Goal: Task Accomplishment & Management: Manage account settings

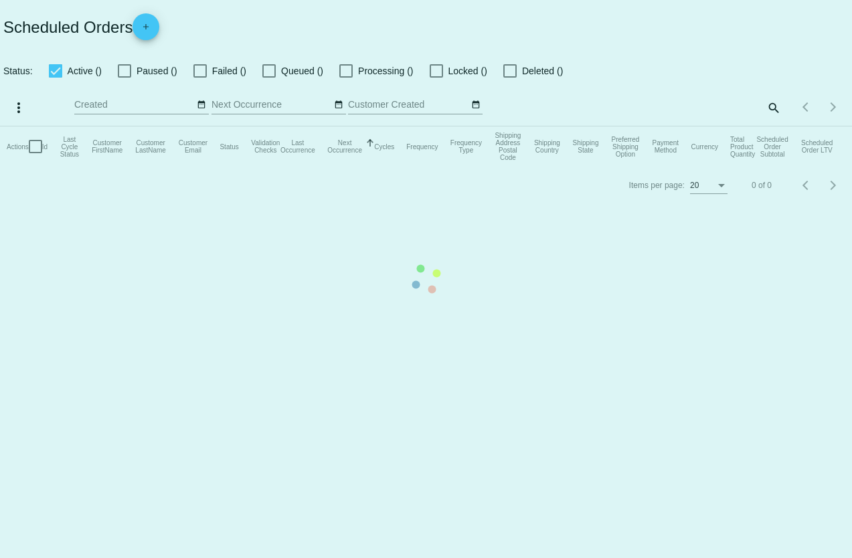
checkbox input "true"
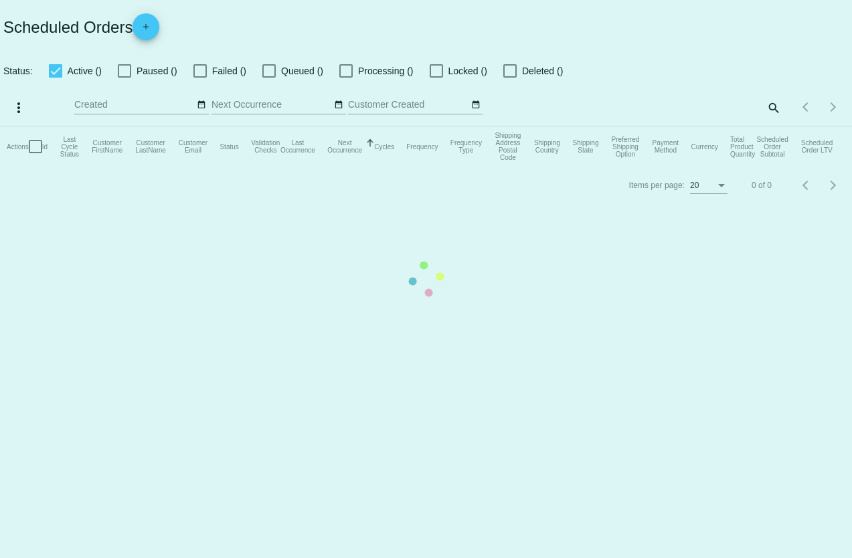
checkbox input "true"
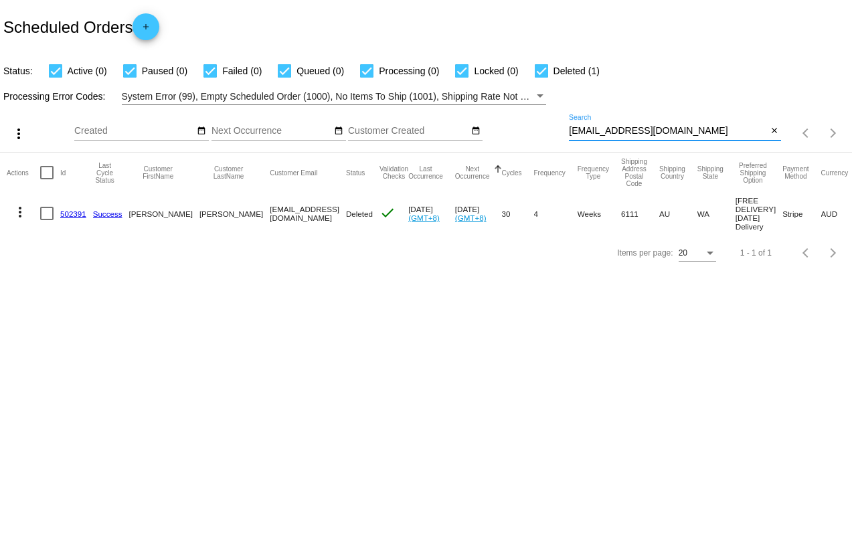
click at [542, 107] on div "more_vert Sep Jan Feb Mar [DATE]" at bounding box center [426, 129] width 852 height 48
drag, startPoint x: 703, startPoint y: 132, endPoint x: 542, endPoint y: 102, distance: 163.5
click at [542, 100] on app-dashboard-scheduled-orders "Scheduled Orders add Status: Active (0) Paused (0) Failed (0) Queued (0) Proces…" at bounding box center [426, 136] width 852 height 272
paste input "[PERSON_NAME][EMAIL_ADDRESS][DOMAIN_NAME]"
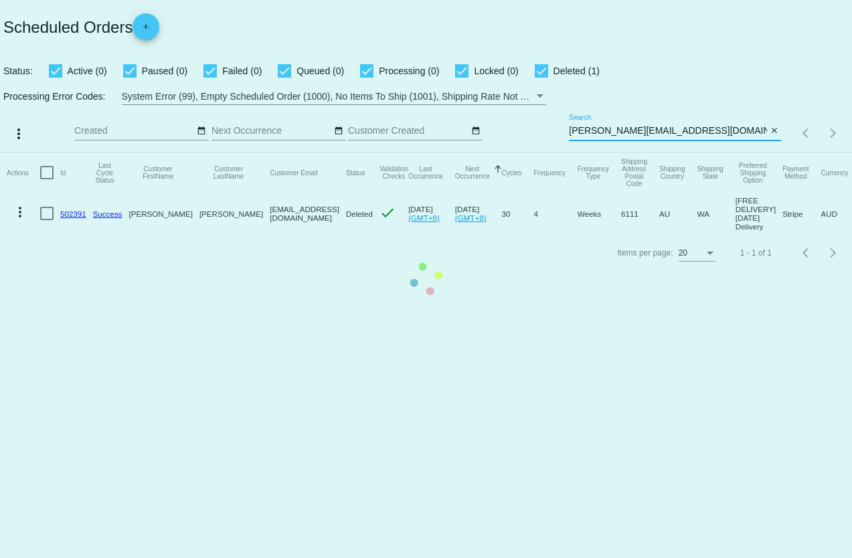
type input "[PERSON_NAME][EMAIL_ADDRESS][DOMAIN_NAME]"
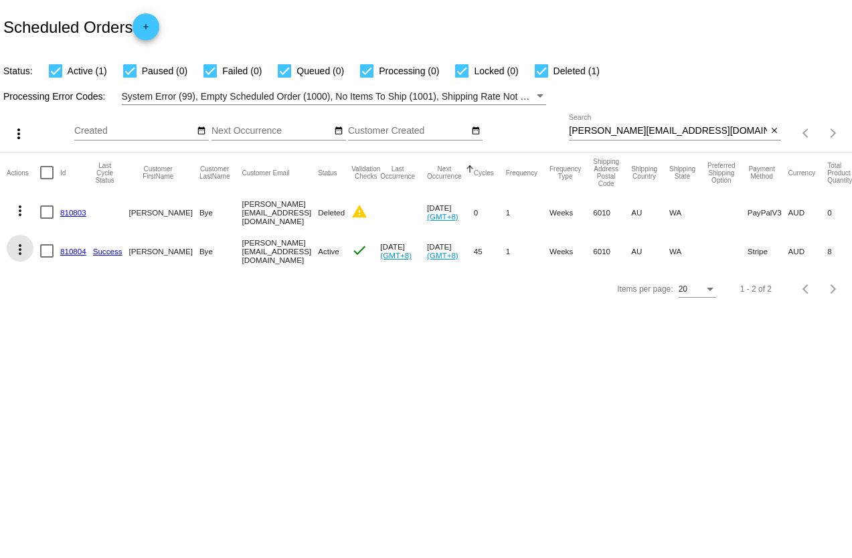
click at [20, 247] on mat-icon "more_vert" at bounding box center [20, 250] width 16 height 16
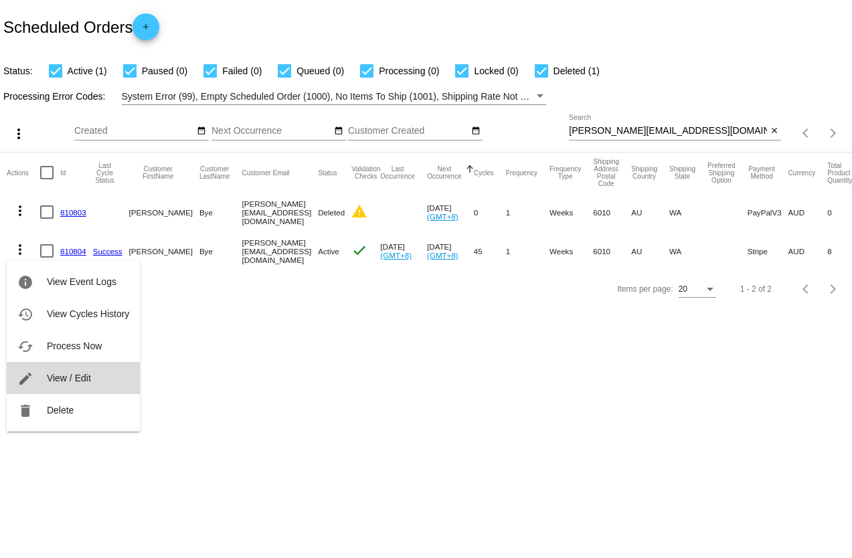
click at [80, 376] on span "View / Edit" at bounding box center [69, 378] width 44 height 11
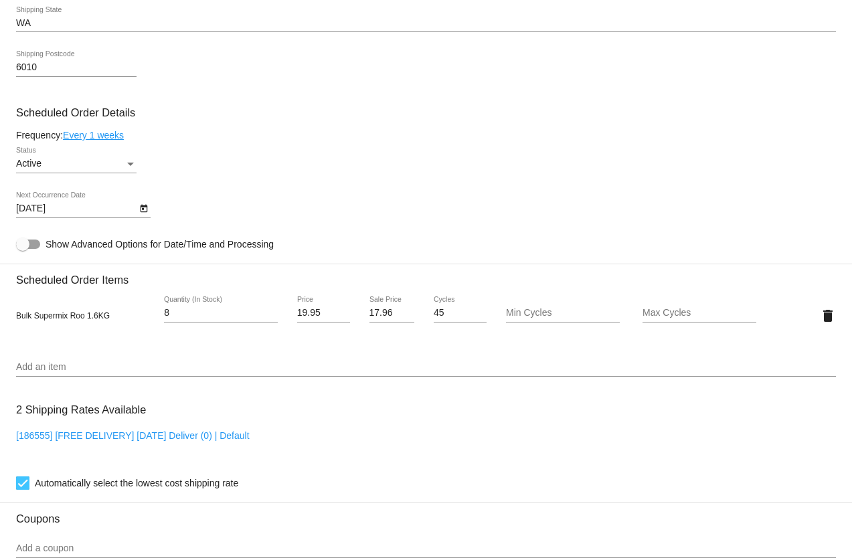
scroll to position [736, 0]
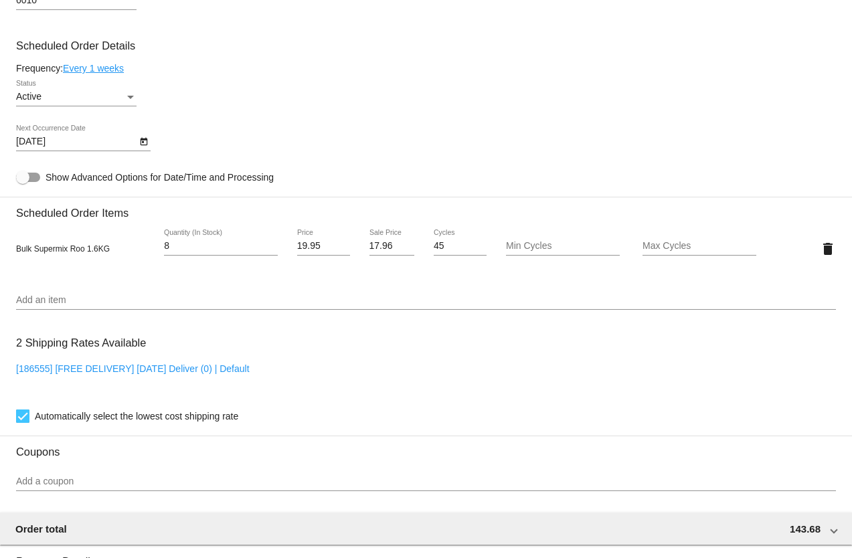
click at [33, 291] on div "Add an item" at bounding box center [426, 297] width 820 height 26
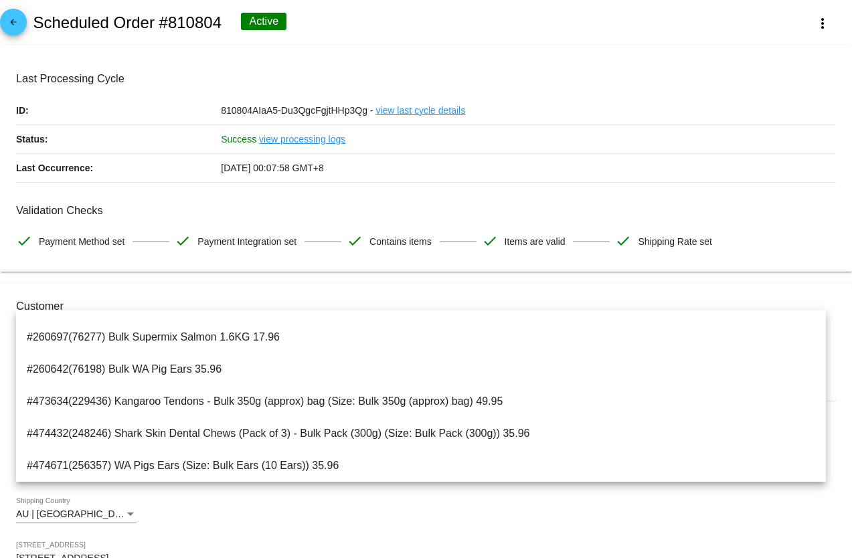
scroll to position [0, 0]
click at [296, 520] on div "AU | [GEOGRAPHIC_DATA] Shipping Country" at bounding box center [426, 516] width 820 height 38
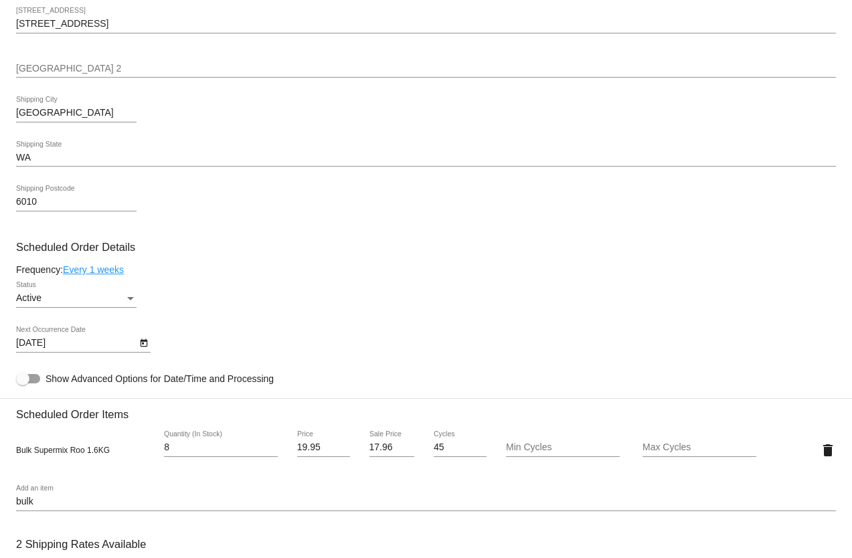
scroll to position [536, 0]
drag, startPoint x: 55, startPoint y: 508, endPoint x: 0, endPoint y: 500, distance: 55.5
click at [0, 500] on mat-card "Customer 5429312: [PERSON_NAME] [PERSON_NAME][EMAIL_ADDRESS][DOMAIN_NAME] Custo…" at bounding box center [426, 417] width 852 height 1339
click at [100, 503] on input "bulk" at bounding box center [426, 501] width 820 height 11
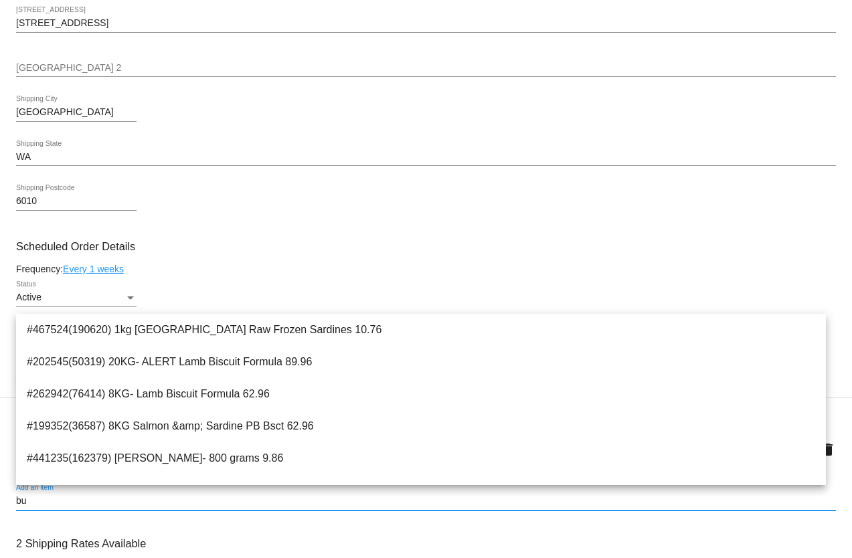
type input "b"
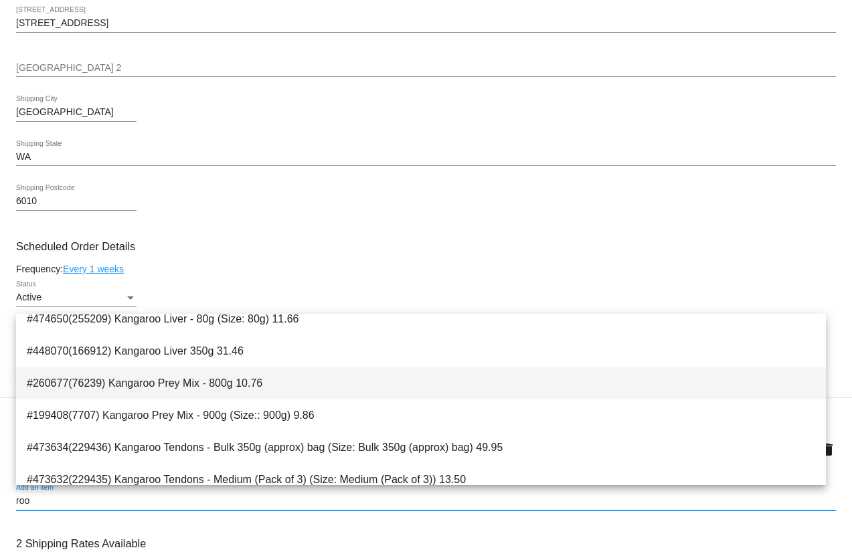
scroll to position [335, 0]
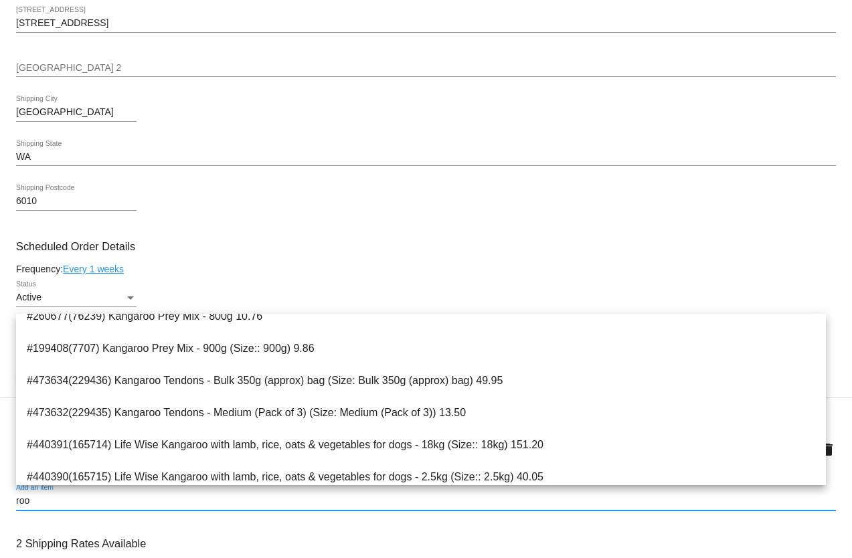
click at [90, 501] on input "roo" at bounding box center [426, 501] width 820 height 11
type input "r"
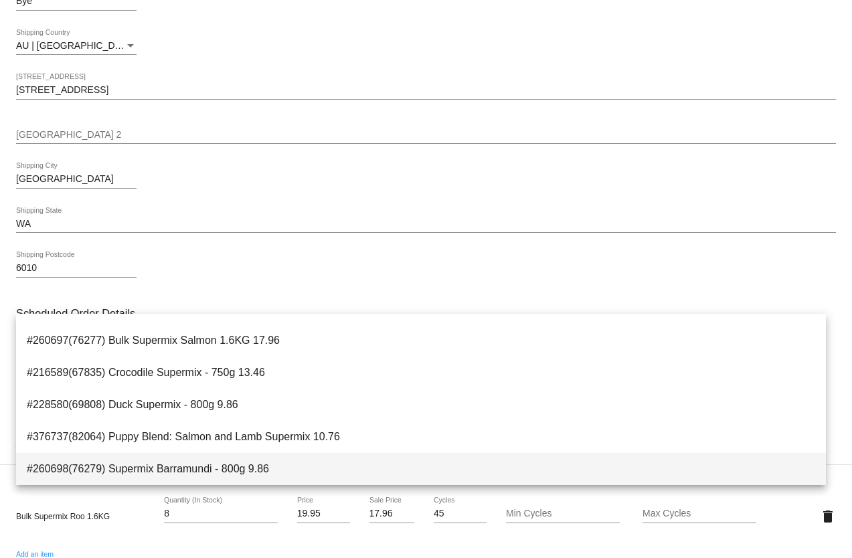
scroll to position [134, 0]
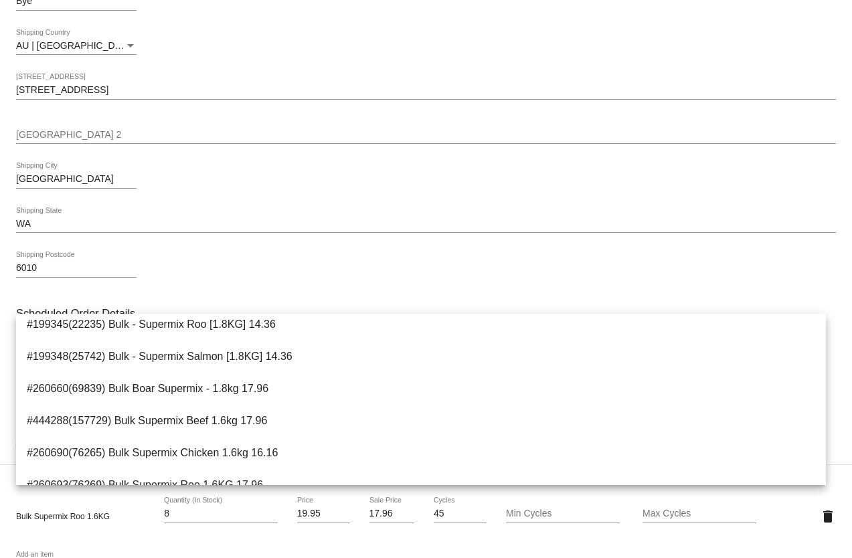
click at [388, 274] on div "6010 Shipping Postcode" at bounding box center [426, 271] width 820 height 38
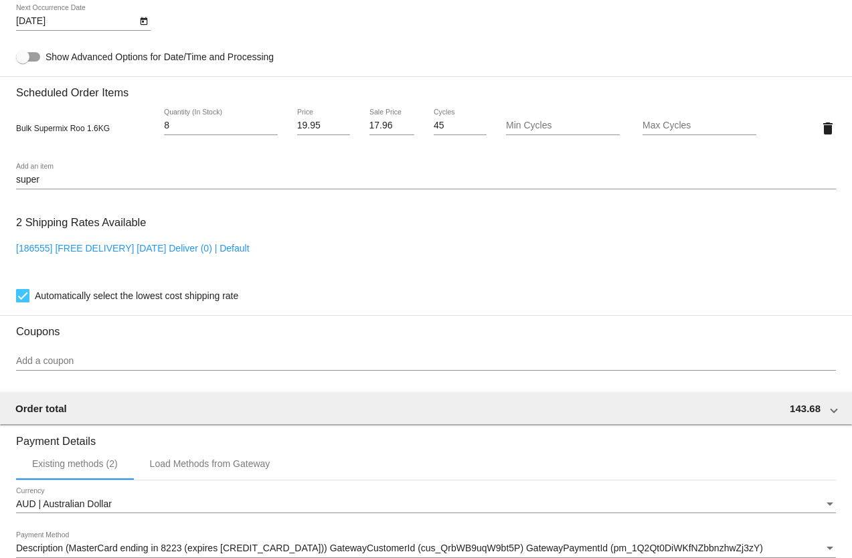
scroll to position [870, 0]
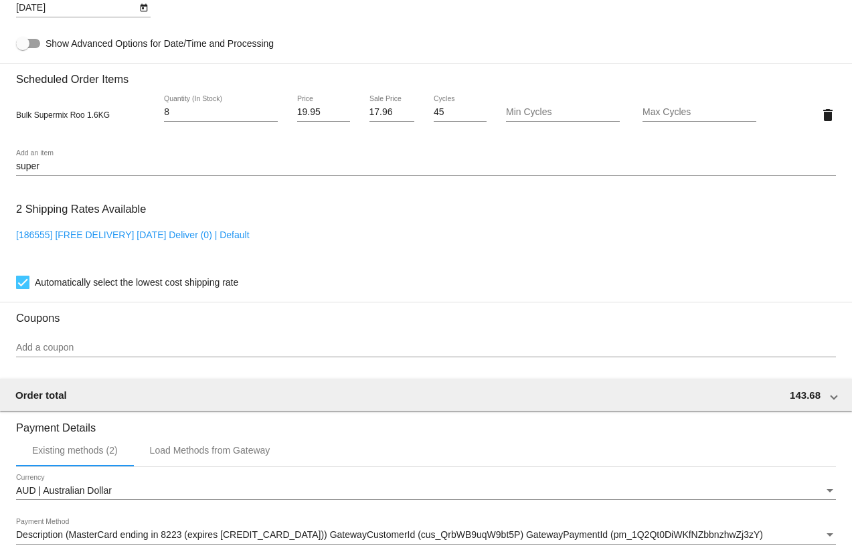
click at [48, 165] on input "super" at bounding box center [426, 166] width 820 height 11
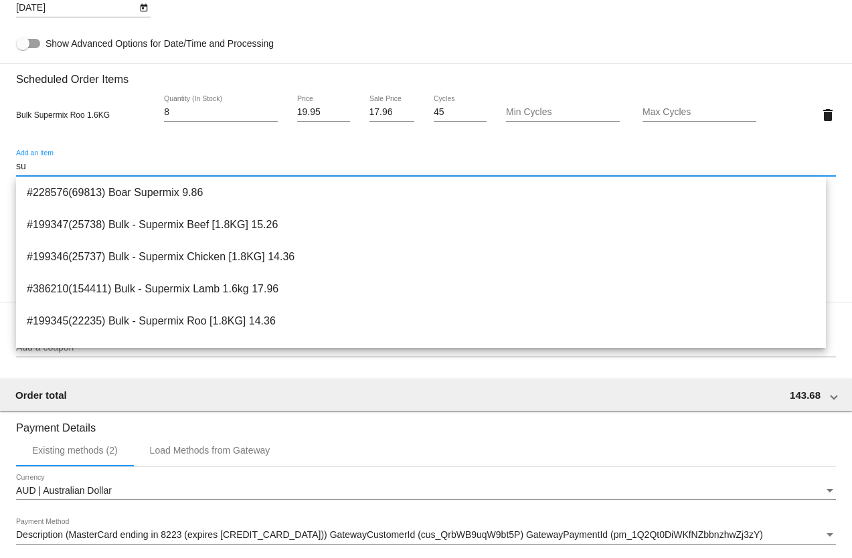
type input "s"
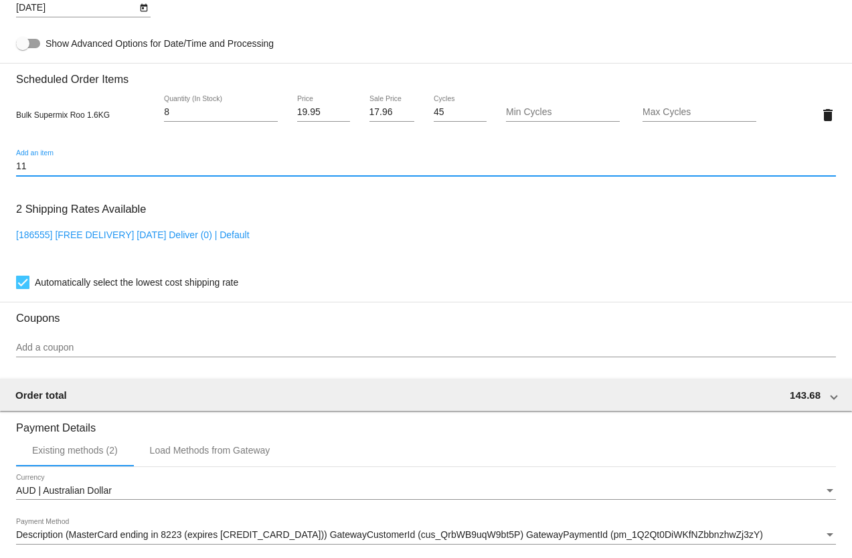
type input "1"
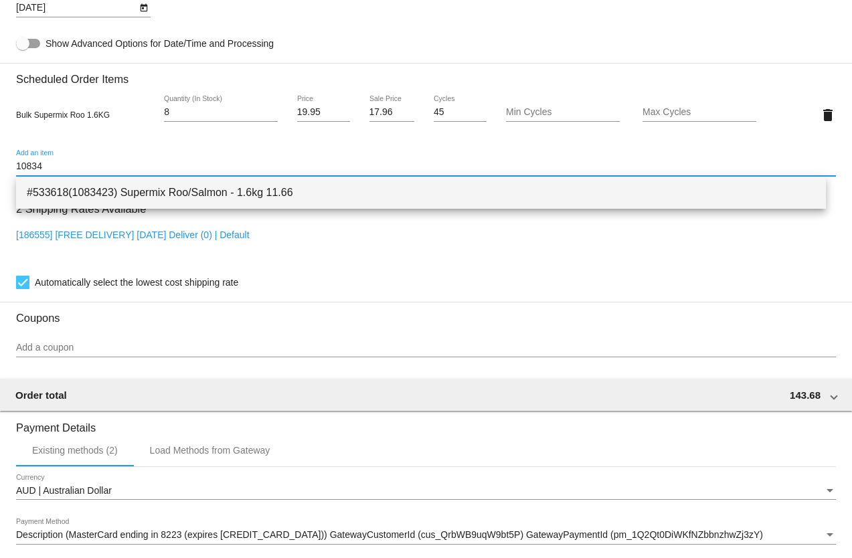
type input "10834"
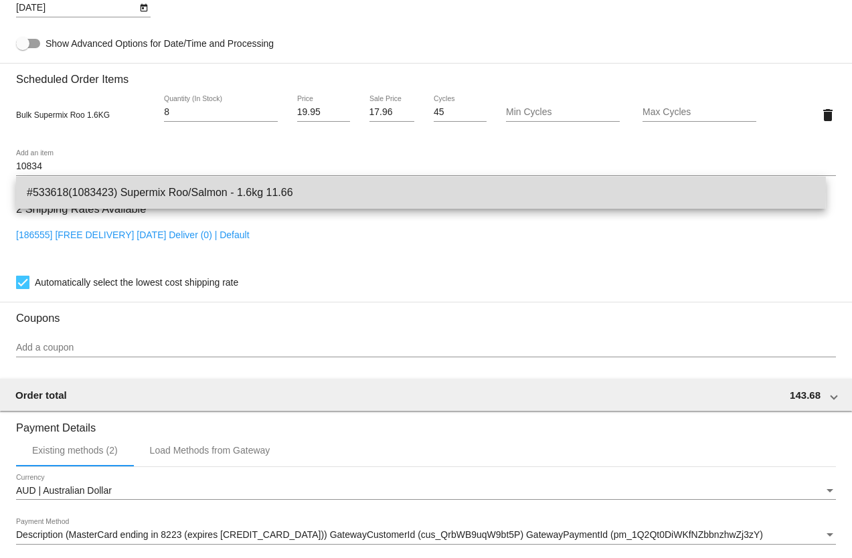
click at [58, 190] on span "#533618(1083423) Supermix Roo/Salmon - 1.6kg 11.66" at bounding box center [421, 193] width 789 height 32
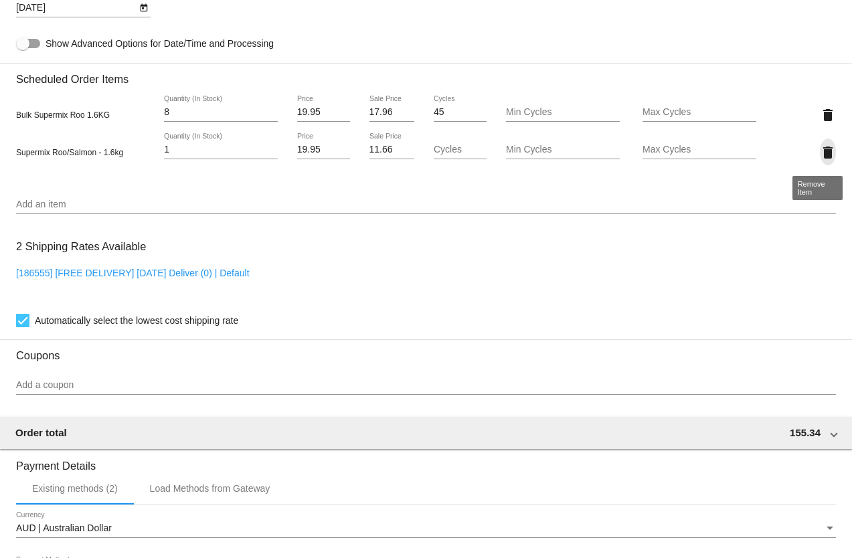
click at [822, 152] on mat-icon "delete" at bounding box center [828, 153] width 16 height 16
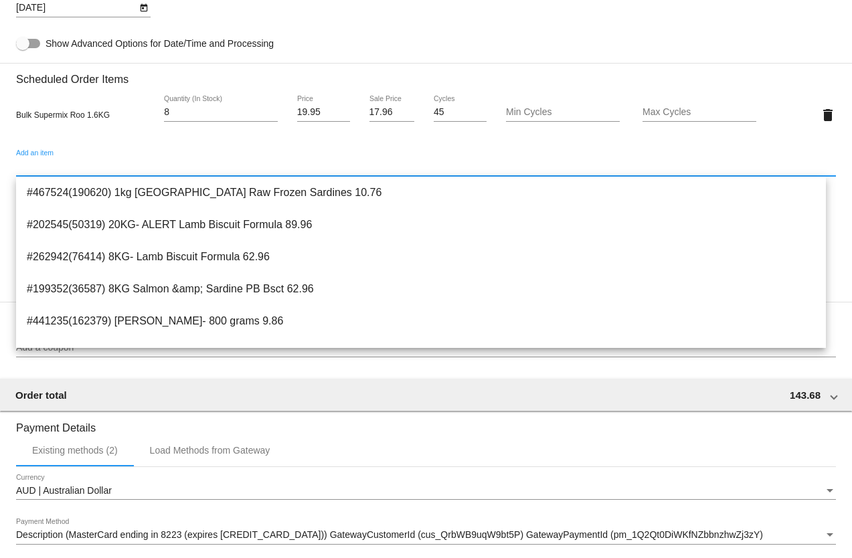
click at [32, 167] on input "Add an item" at bounding box center [426, 166] width 820 height 11
click at [35, 165] on input "Add an item" at bounding box center [426, 166] width 820 height 11
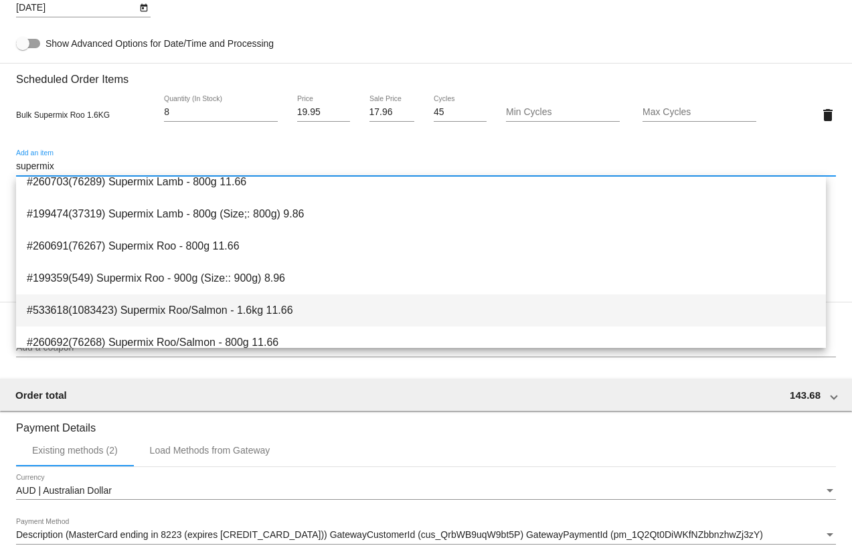
scroll to position [803, 0]
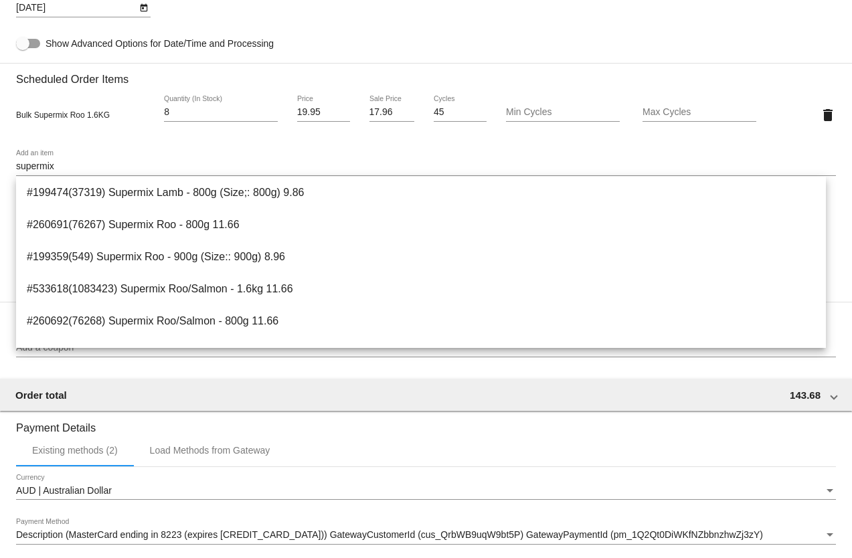
click at [209, 161] on div "supermix Add an item" at bounding box center [426, 163] width 820 height 26
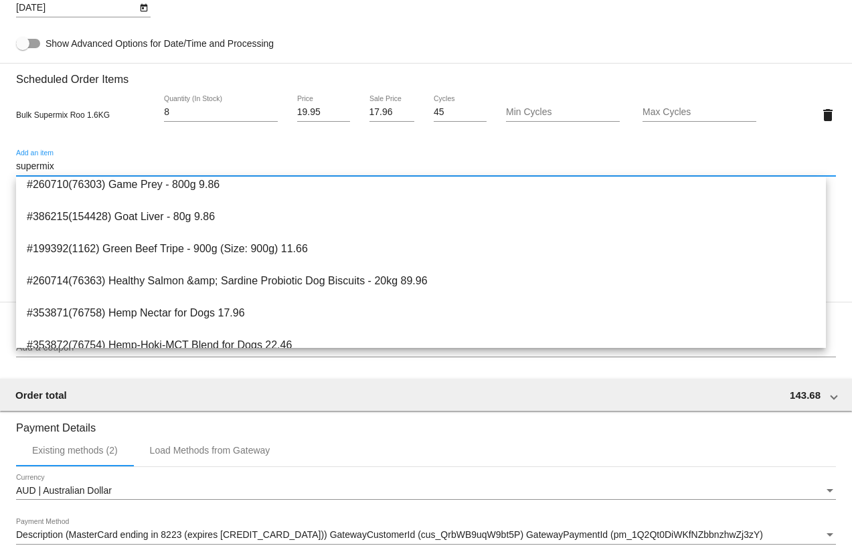
scroll to position [536, 0]
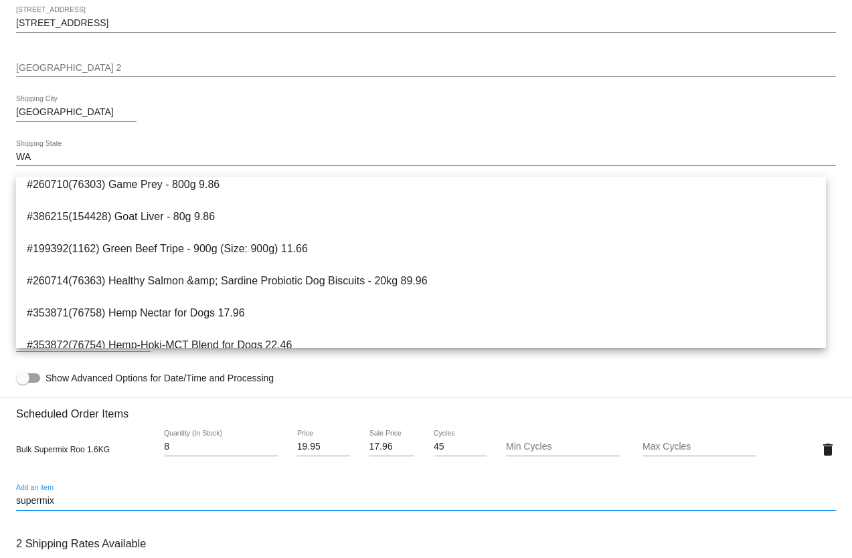
click at [75, 497] on div "supermix Add an item" at bounding box center [426, 498] width 820 height 26
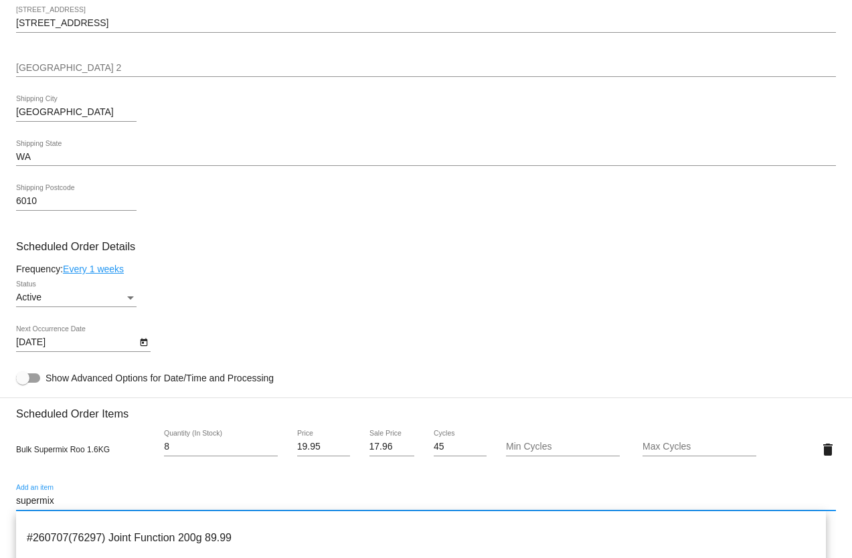
drag, startPoint x: 70, startPoint y: 501, endPoint x: 6, endPoint y: 492, distance: 64.3
click at [6, 492] on mat-card "Customer 5429312: [PERSON_NAME] [PERSON_NAME][EMAIL_ADDRESS][DOMAIN_NAME] Custo…" at bounding box center [426, 417] width 852 height 1339
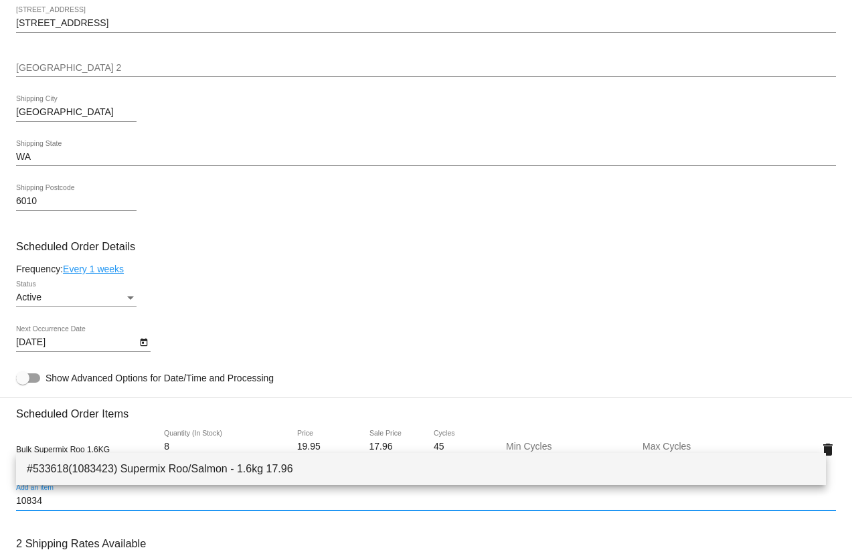
type input "10834"
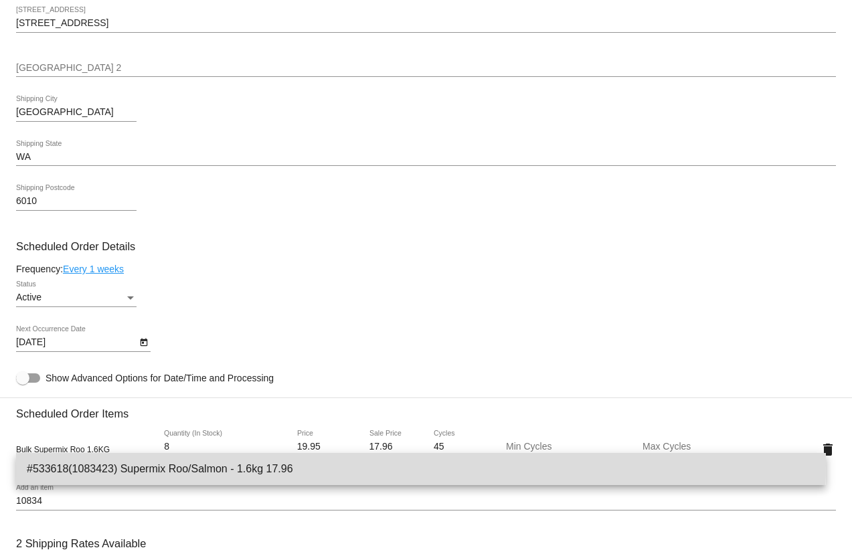
click at [145, 465] on span "#533618(1083423) Supermix Roo/Salmon - 1.6kg 17.96" at bounding box center [421, 469] width 789 height 32
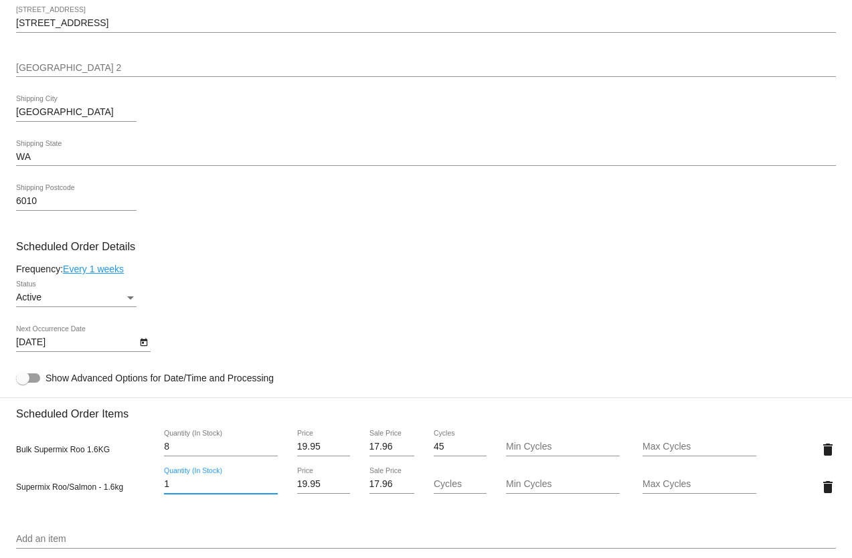
drag, startPoint x: 167, startPoint y: 486, endPoint x: 160, endPoint y: 486, distance: 7.4
click at [160, 486] on div "1 Quantity (In Stock)" at bounding box center [221, 487] width 137 height 38
type input "8"
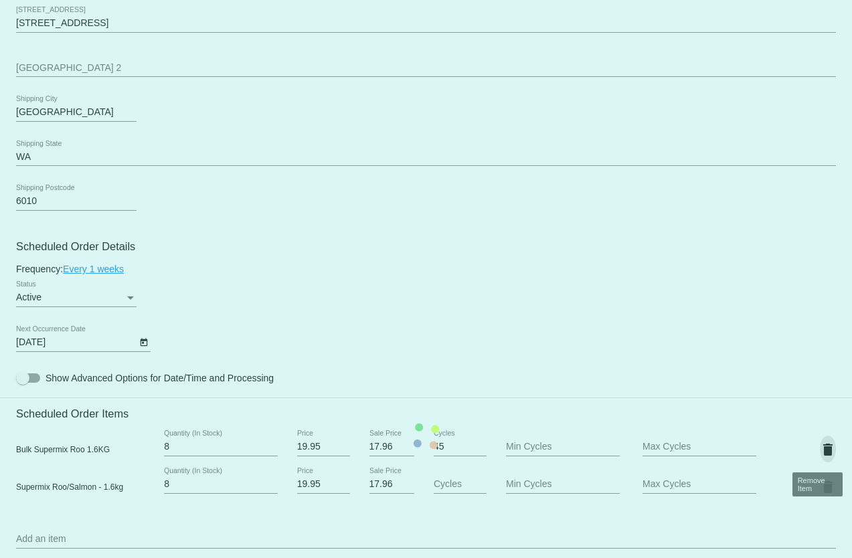
click at [815, 451] on mat-card "Customer 5429312: [PERSON_NAME] [PERSON_NAME][EMAIL_ADDRESS][DOMAIN_NAME] Custo…" at bounding box center [426, 436] width 852 height 1376
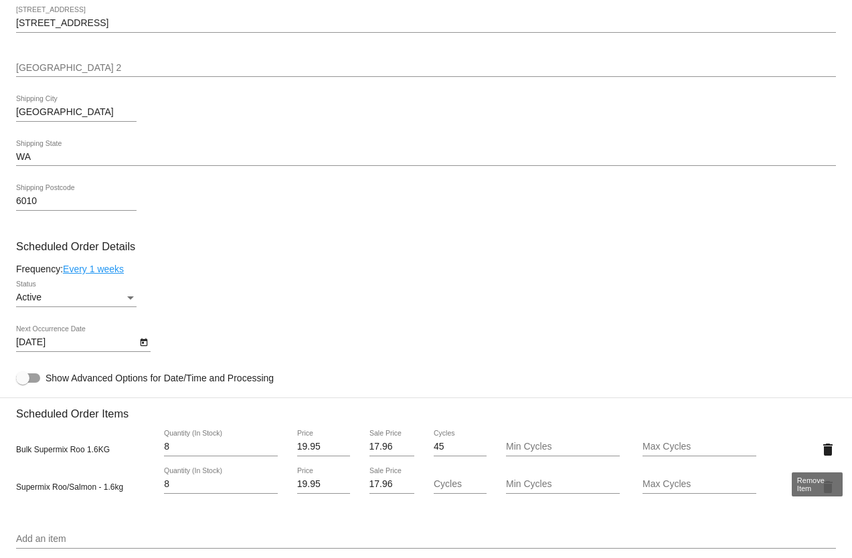
click at [820, 446] on mat-icon "delete" at bounding box center [828, 450] width 16 height 16
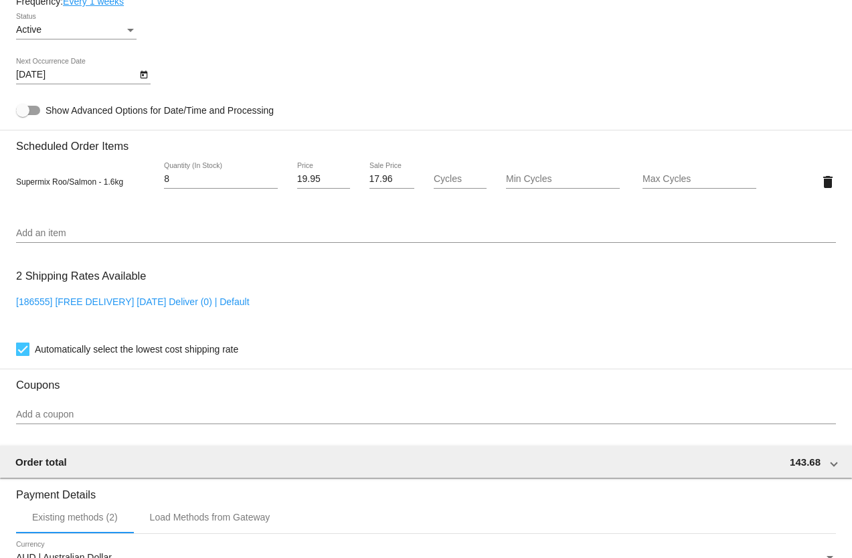
scroll to position [1065, 0]
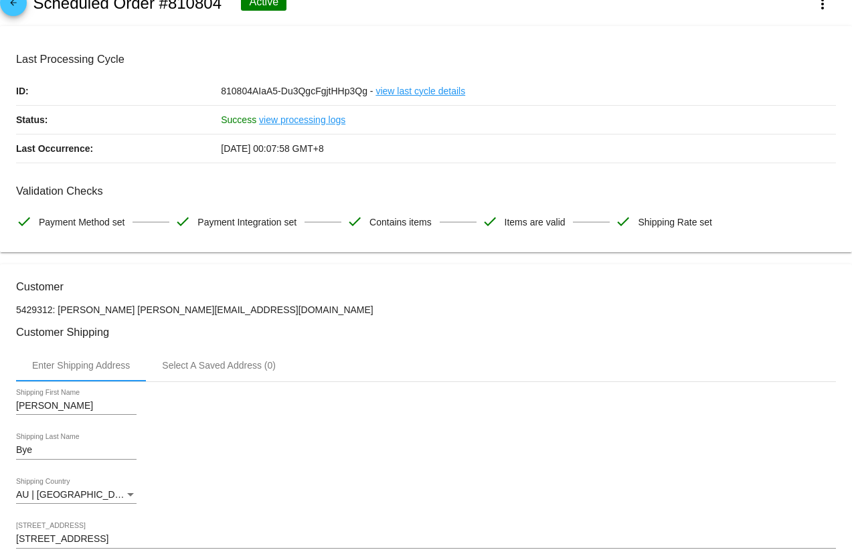
scroll to position [0, 0]
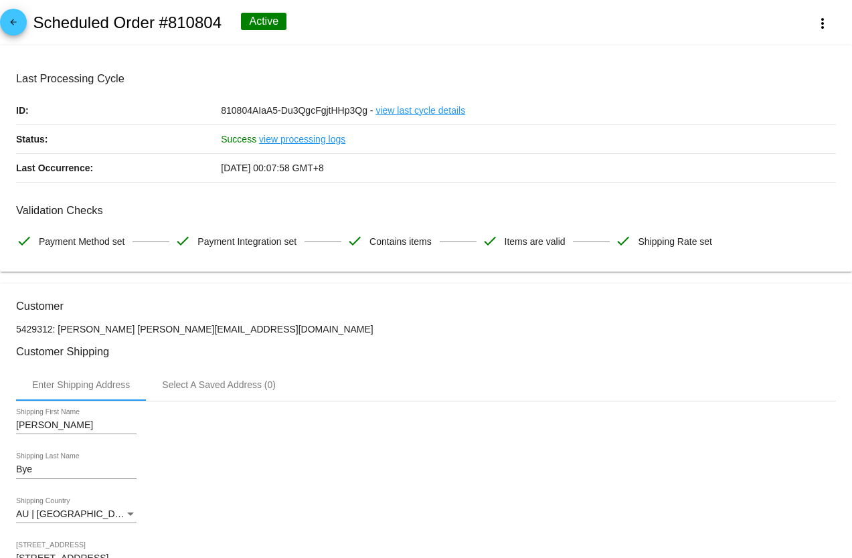
click at [19, 26] on mat-icon "arrow_back" at bounding box center [13, 25] width 16 height 16
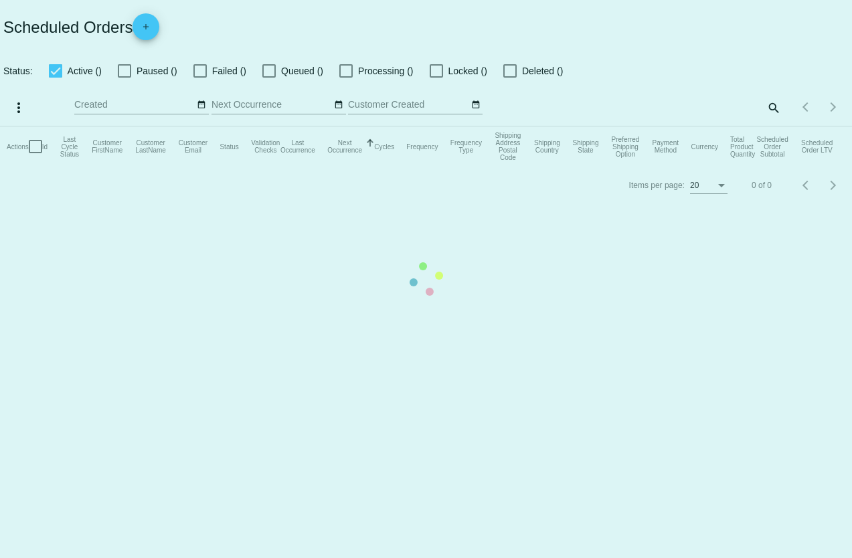
checkbox input "true"
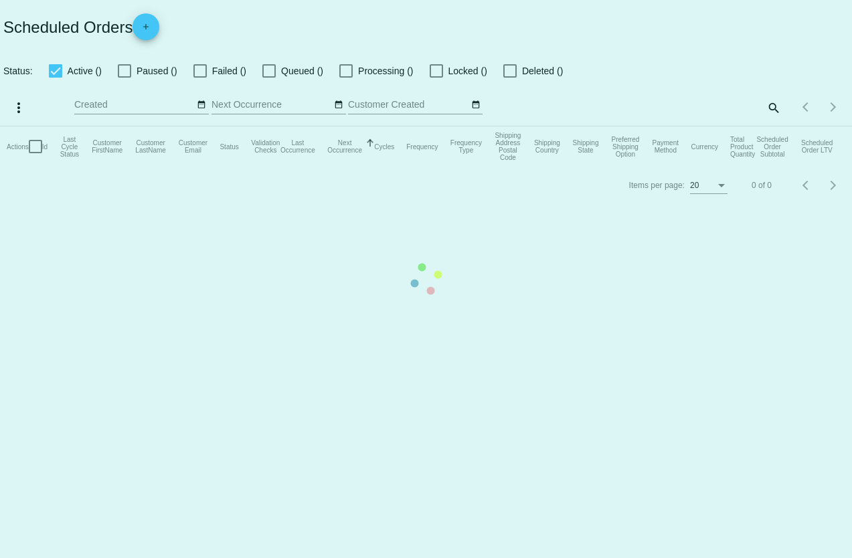
checkbox input "true"
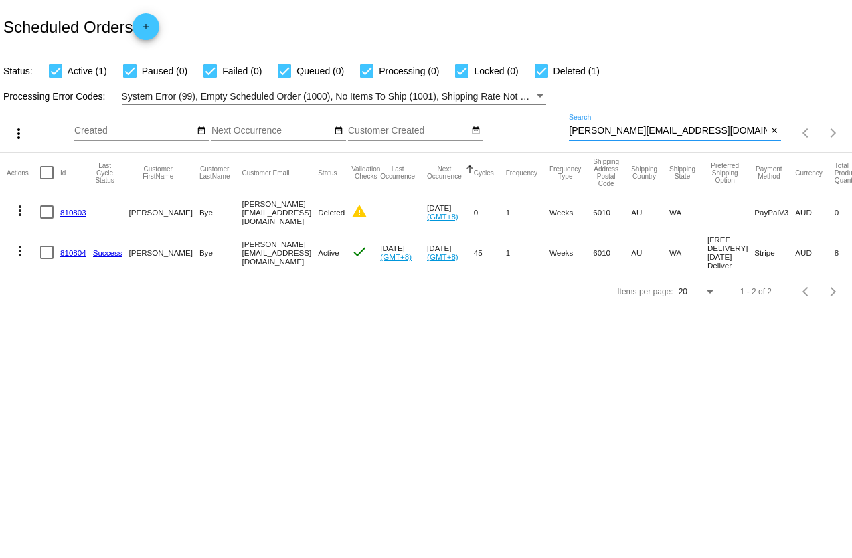
drag, startPoint x: 679, startPoint y: 131, endPoint x: 565, endPoint y: 131, distance: 113.8
click at [566, 131] on div "more_vert Sep Jan Feb Mar [DATE]" at bounding box center [426, 129] width 852 height 48
paste input "[EMAIL_ADDRESS][DOMAIN_NAME]"
type input "[EMAIL_ADDRESS][DOMAIN_NAME]"
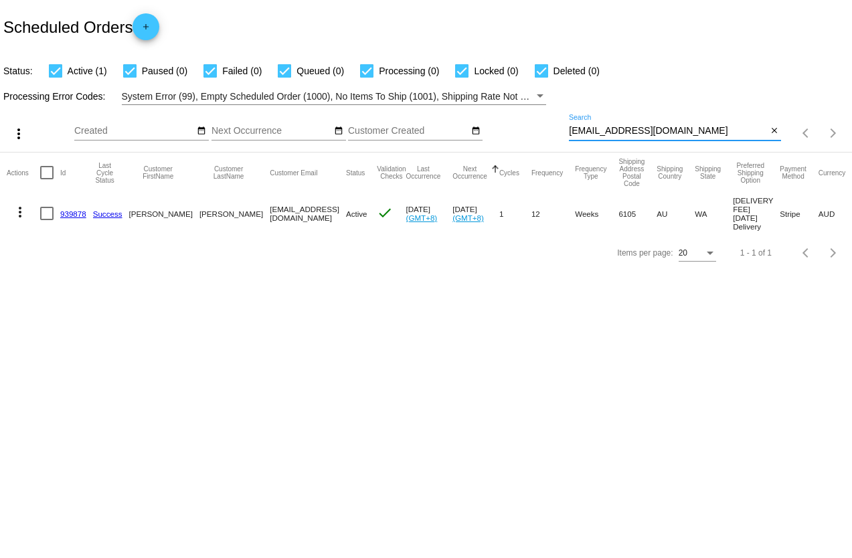
click at [17, 214] on mat-icon "more_vert" at bounding box center [20, 212] width 16 height 16
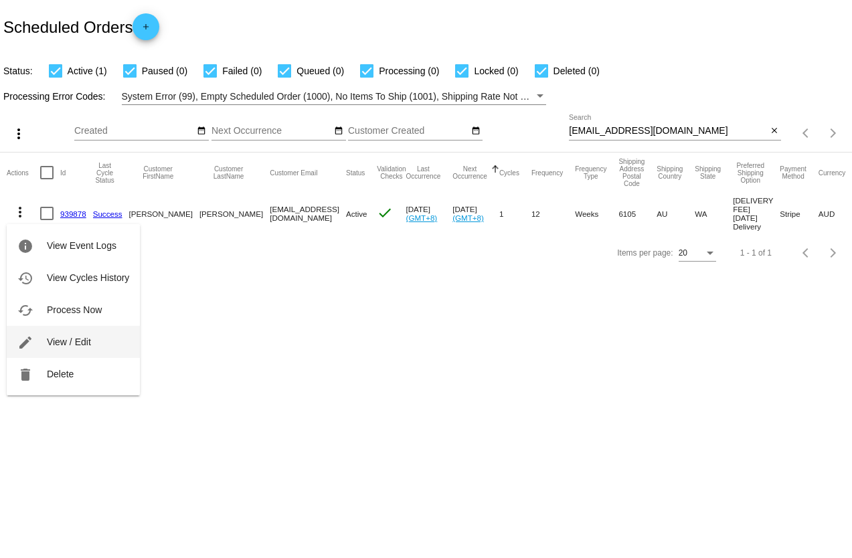
click at [100, 335] on button "edit View / Edit" at bounding box center [73, 342] width 133 height 32
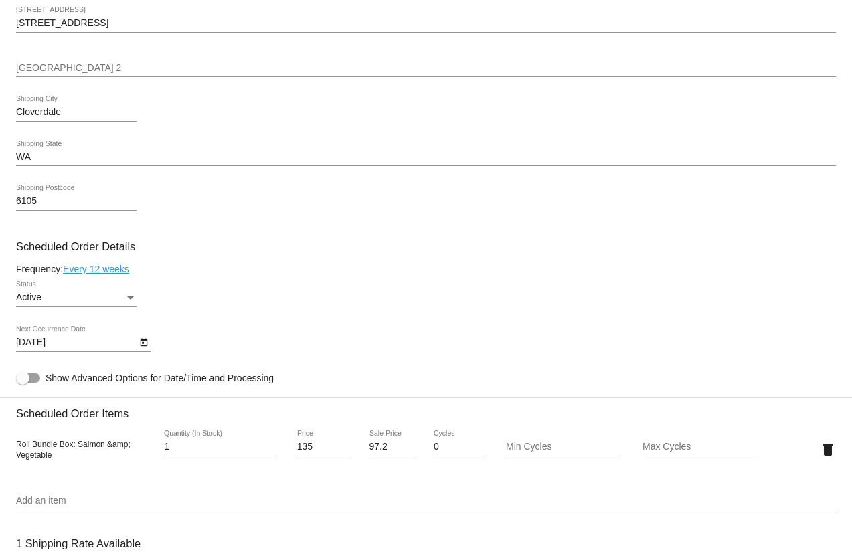
scroll to position [602, 0]
